Goal: Task Accomplishment & Management: Manage account settings

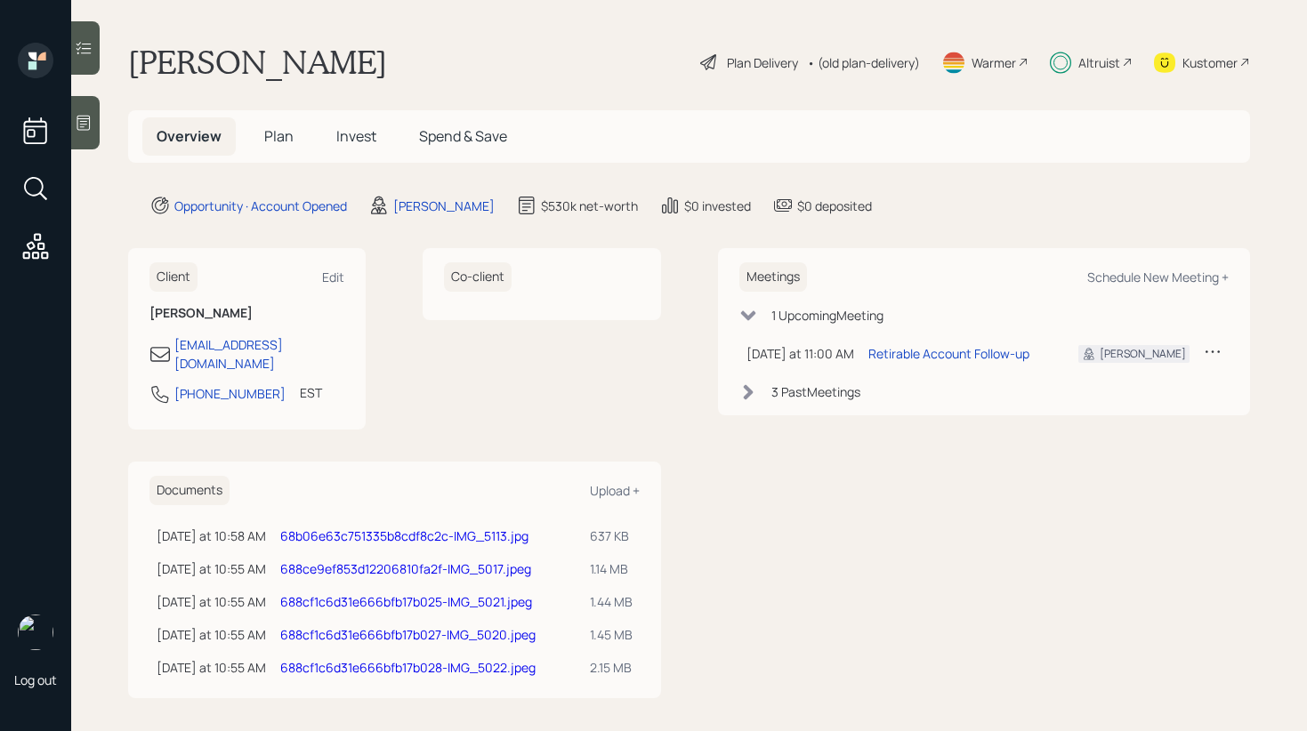
click at [356, 129] on span "Invest" at bounding box center [356, 136] width 40 height 20
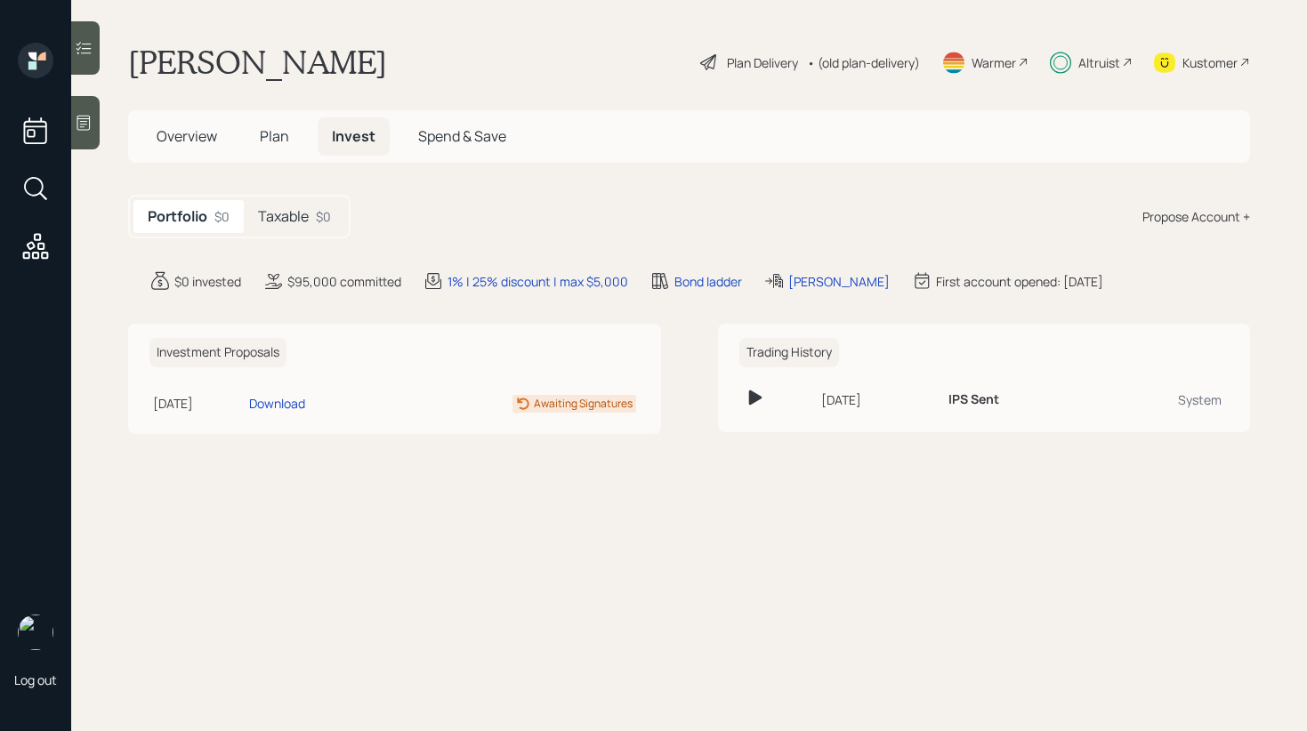
click at [298, 224] on h5 "Taxable" at bounding box center [283, 216] width 51 height 17
